Goal: Navigation & Orientation: Understand site structure

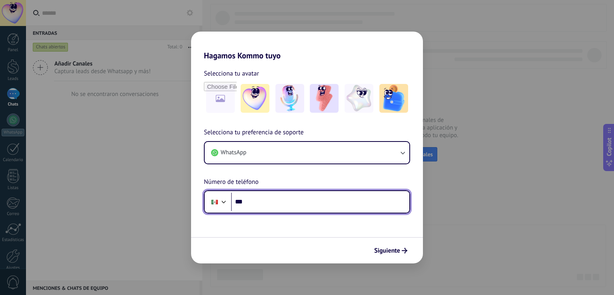
click at [266, 200] on input "***" at bounding box center [320, 202] width 178 height 18
type input "**********"
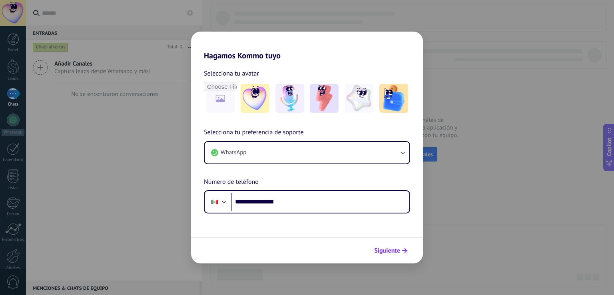
click at [390, 250] on span "Siguiente" at bounding box center [387, 251] width 26 height 6
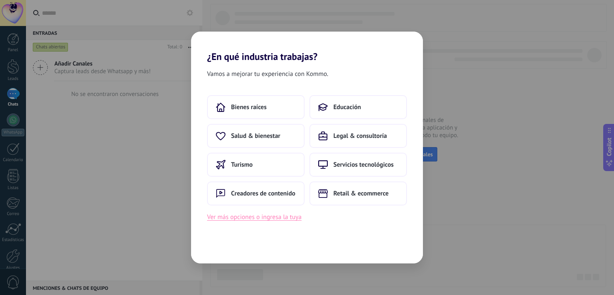
click at [271, 219] on button "Ver más opciones o ingresa la tuya" at bounding box center [254, 217] width 94 height 10
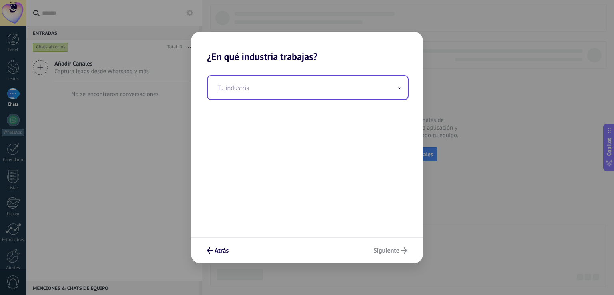
click at [400, 91] on span at bounding box center [399, 88] width 4 height 8
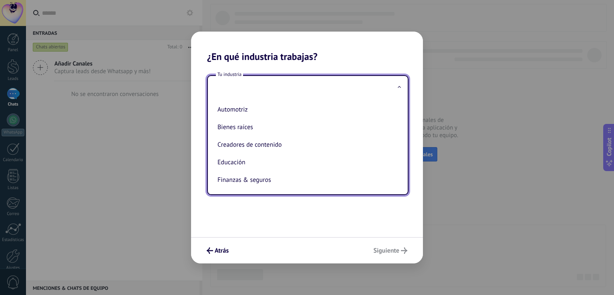
click at [270, 87] on input "text" at bounding box center [308, 87] width 200 height 23
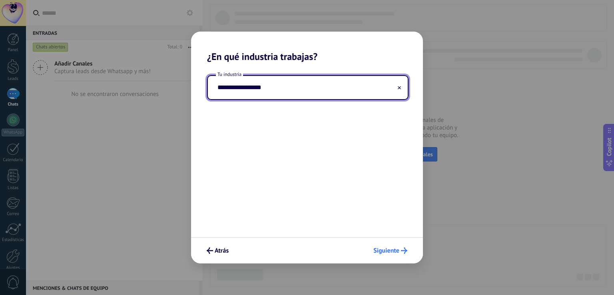
type input "**********"
click at [398, 252] on span "Siguiente" at bounding box center [386, 251] width 26 height 6
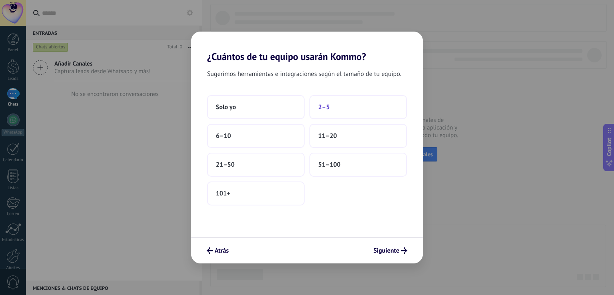
click at [331, 111] on button "2–5" at bounding box center [357, 107] width 97 height 24
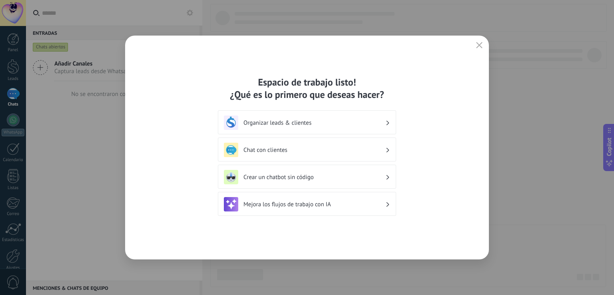
click at [383, 178] on h3 "Crear un chatbot sin código" at bounding box center [314, 177] width 142 height 8
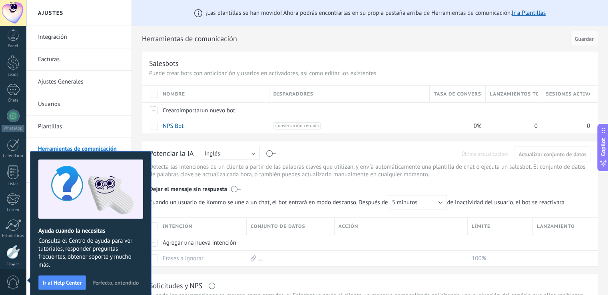
scroll to position [37, 0]
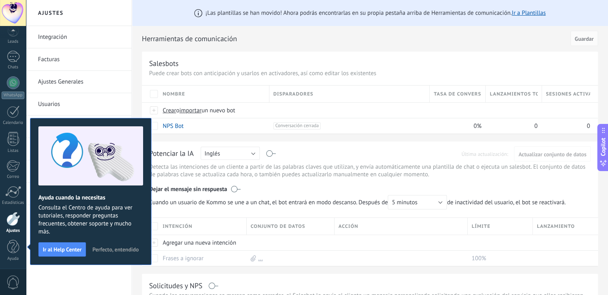
click at [63, 58] on link "Facturas" at bounding box center [80, 59] width 85 height 22
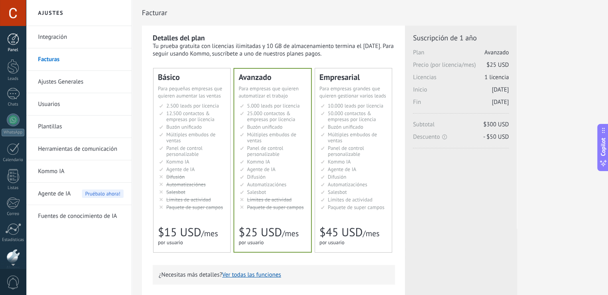
click at [13, 37] on div at bounding box center [13, 39] width 12 height 12
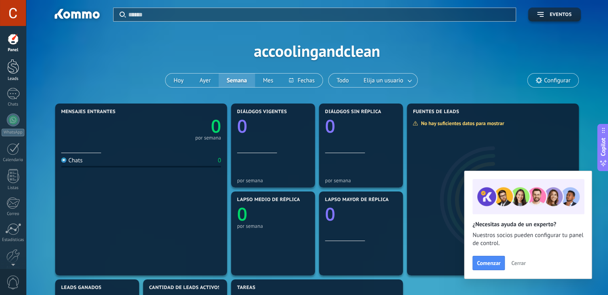
click at [12, 74] on link "Leads" at bounding box center [13, 70] width 26 height 22
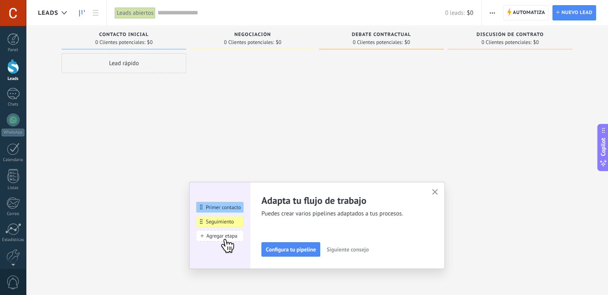
click at [433, 191] on button "button" at bounding box center [435, 192] width 10 height 11
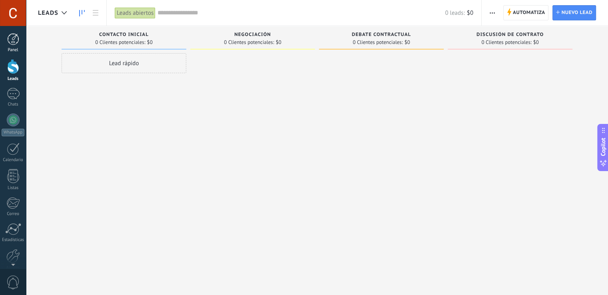
click at [12, 44] on div at bounding box center [13, 39] width 12 height 12
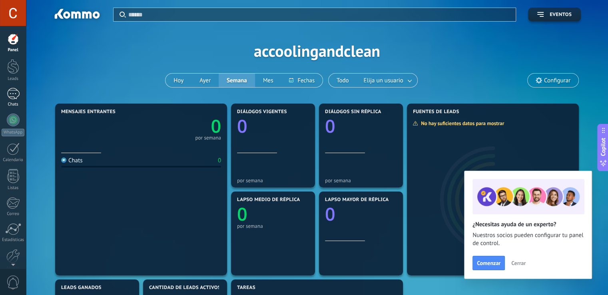
click at [16, 96] on div at bounding box center [13, 94] width 13 height 12
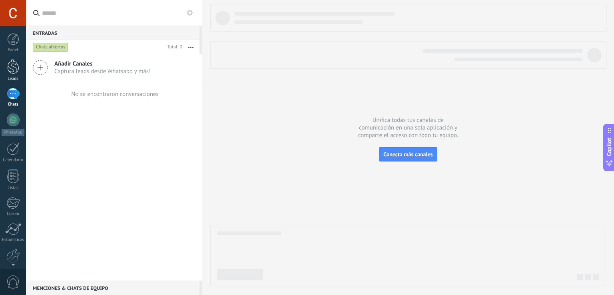
click at [15, 71] on div at bounding box center [13, 66] width 12 height 15
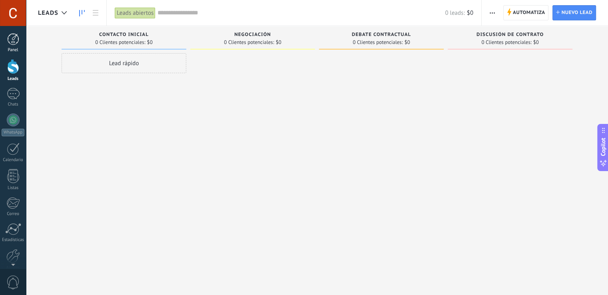
click at [13, 44] on div at bounding box center [13, 39] width 12 height 12
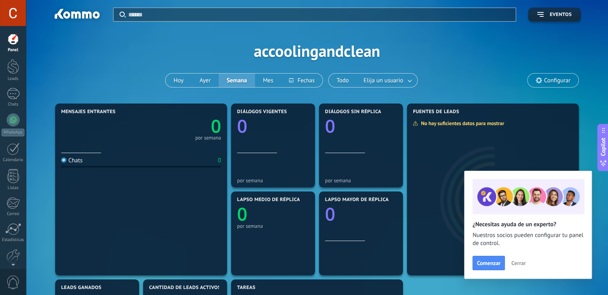
click at [11, 14] on div at bounding box center [13, 13] width 26 height 26
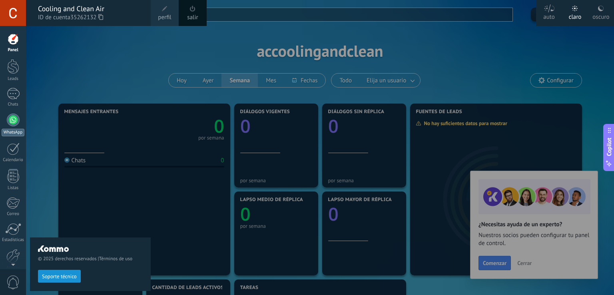
click at [14, 123] on div at bounding box center [13, 119] width 13 height 13
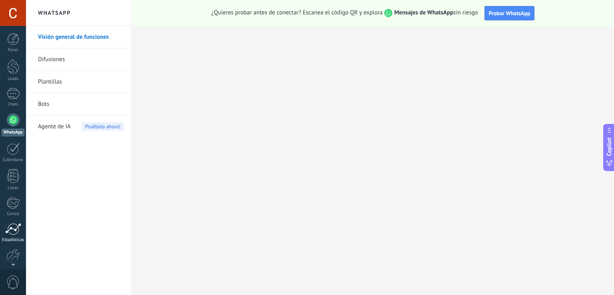
click at [15, 230] on div at bounding box center [13, 229] width 16 height 12
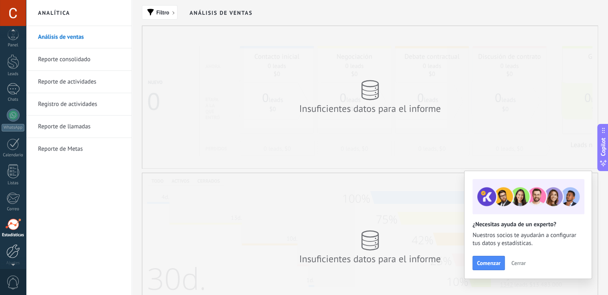
scroll to position [8, 0]
click at [13, 251] on div at bounding box center [13, 248] width 14 height 14
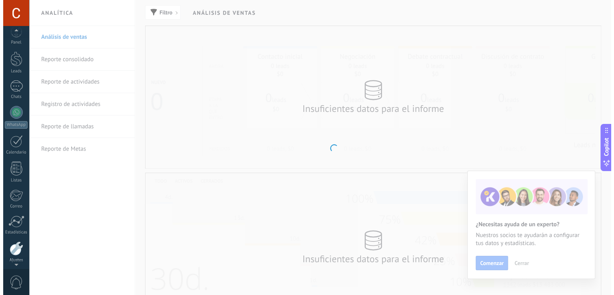
scroll to position [37, 0]
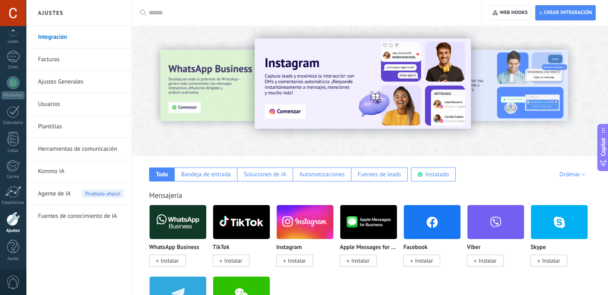
click at [13, 281] on span "0" at bounding box center [13, 282] width 14 height 14
